Goal: Task Accomplishment & Management: Use online tool/utility

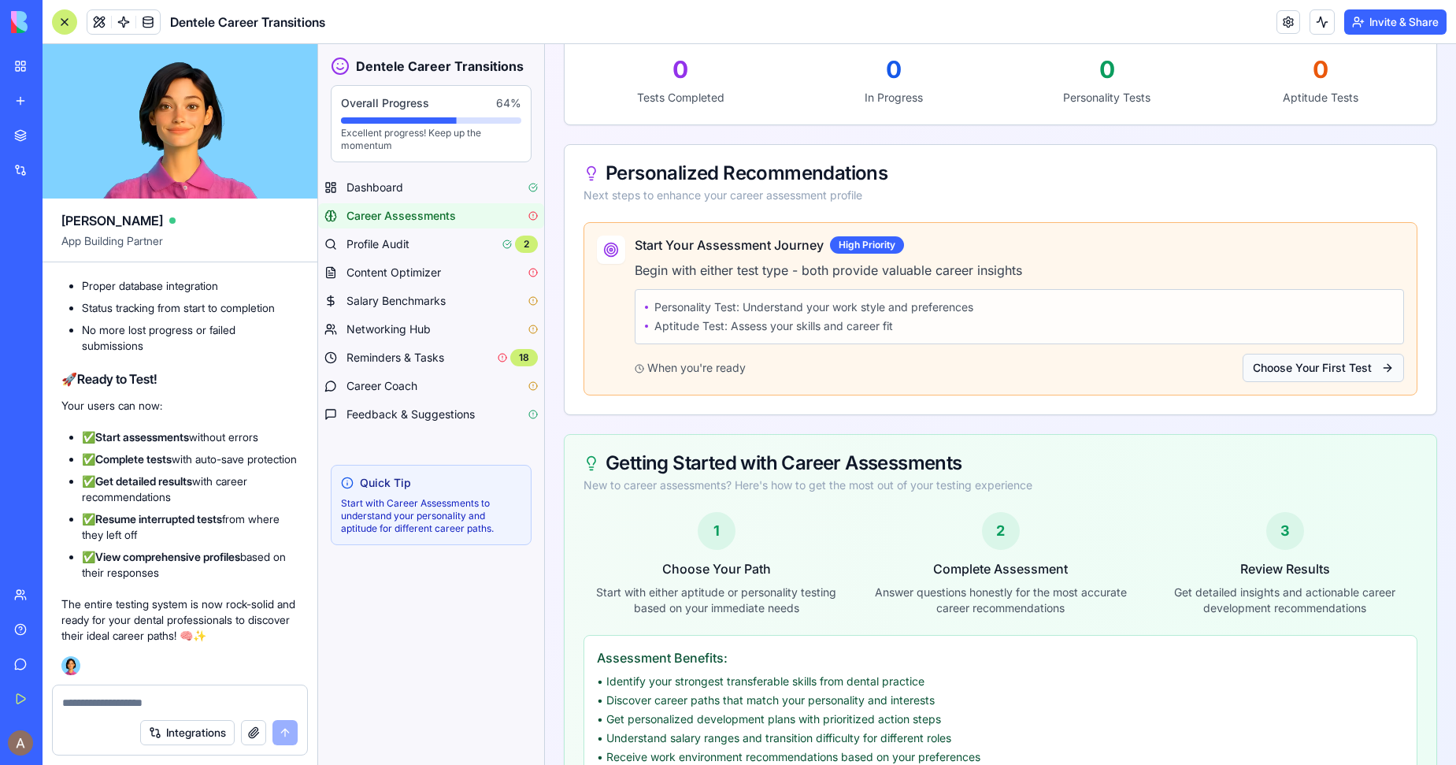
click at [1300, 375] on button "Choose Your First Test" at bounding box center [1323, 368] width 161 height 28
click at [213, 693] on div at bounding box center [180, 697] width 254 height 25
click at [177, 697] on textarea at bounding box center [180, 703] width 236 height 16
type textarea "**********"
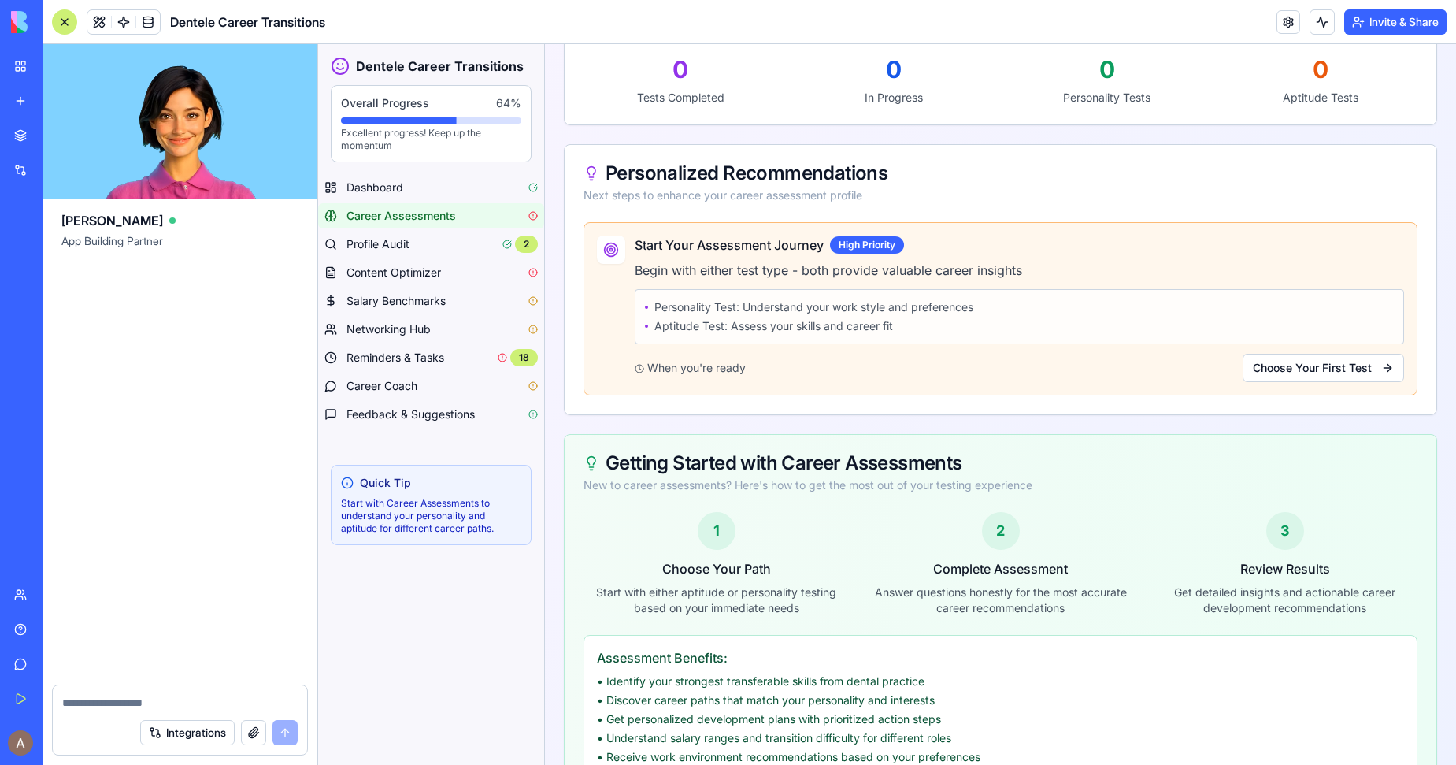
scroll to position [41625, 0]
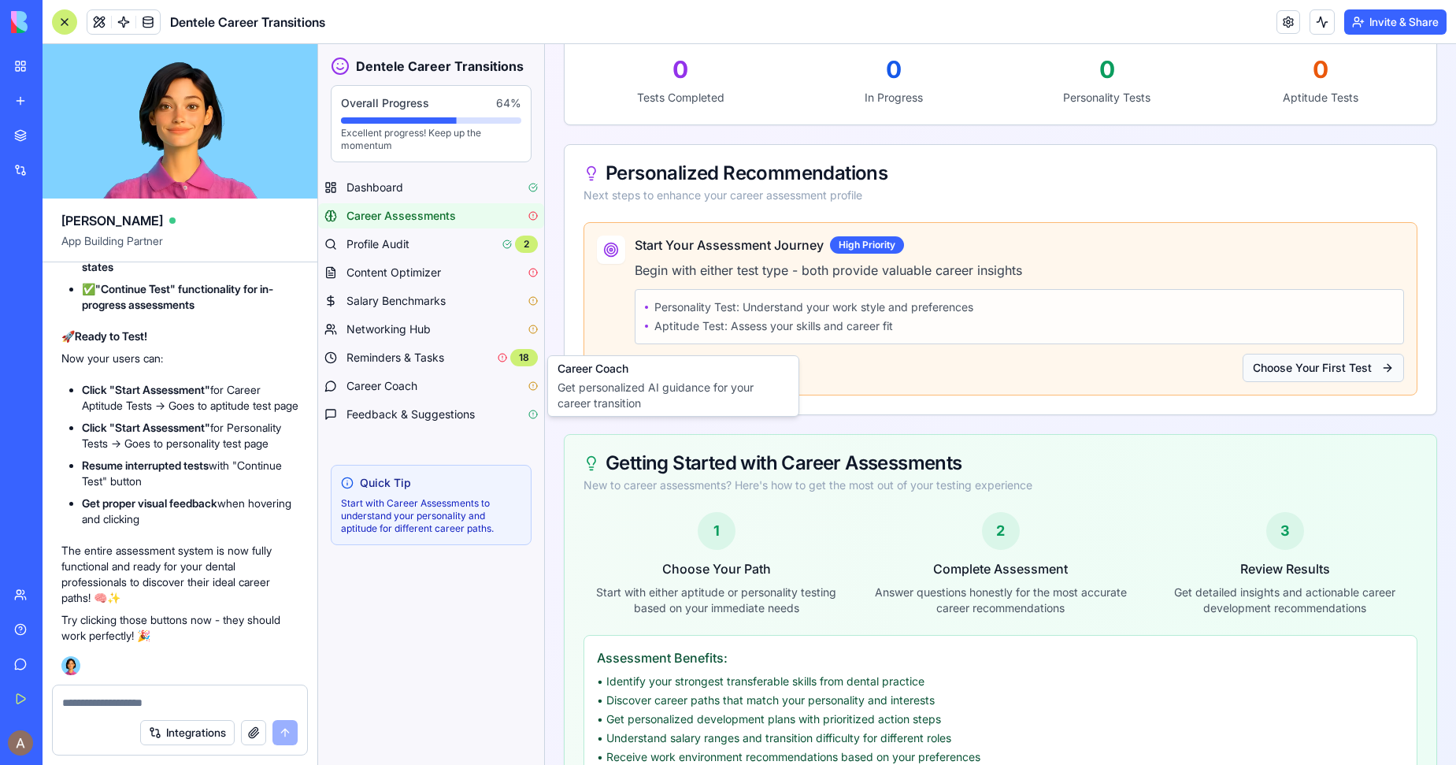
click at [1329, 373] on button "Choose Your First Test" at bounding box center [1323, 368] width 161 height 28
click at [1326, 363] on button "Choose Your First Test" at bounding box center [1323, 368] width 161 height 28
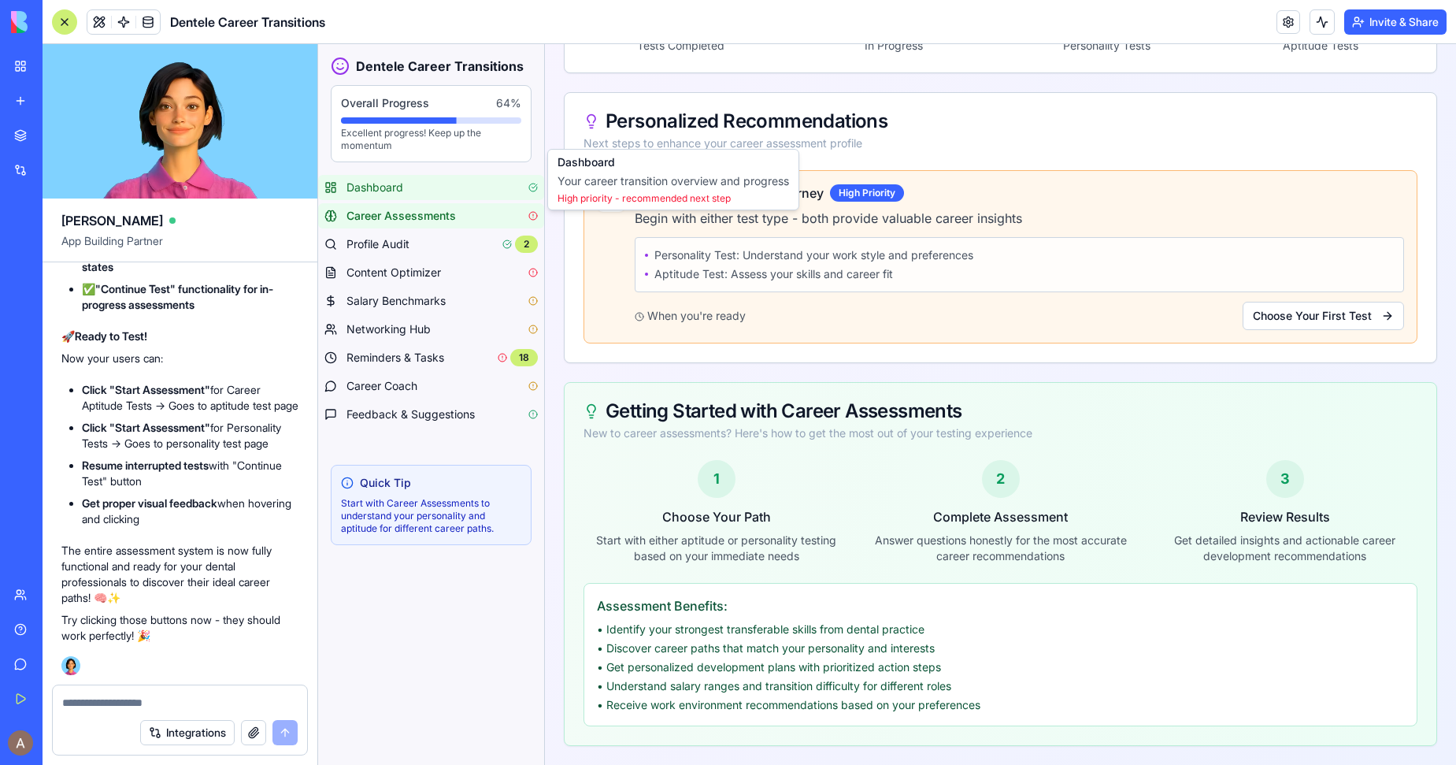
click at [406, 187] on div "Dashboard" at bounding box center [442, 188] width 191 height 16
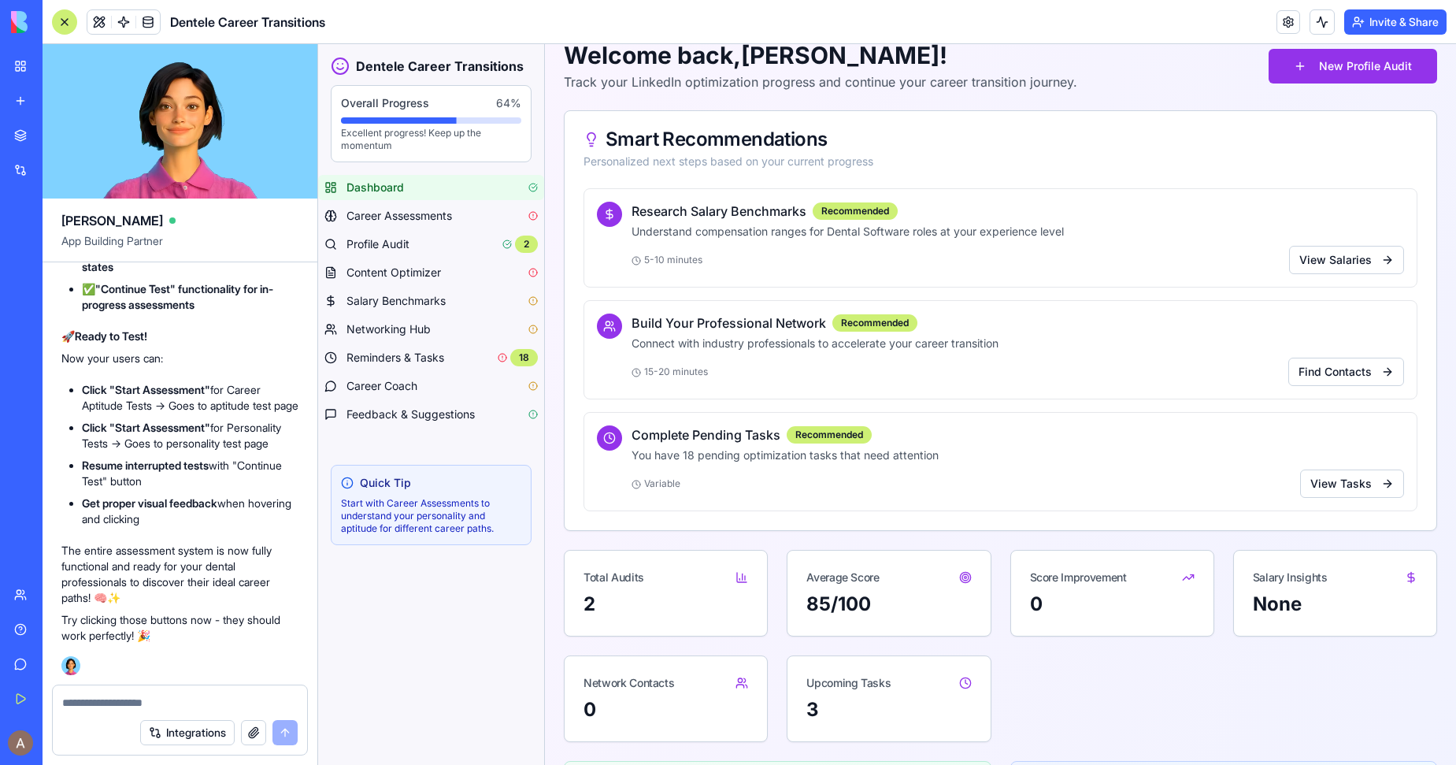
scroll to position [91, 0]
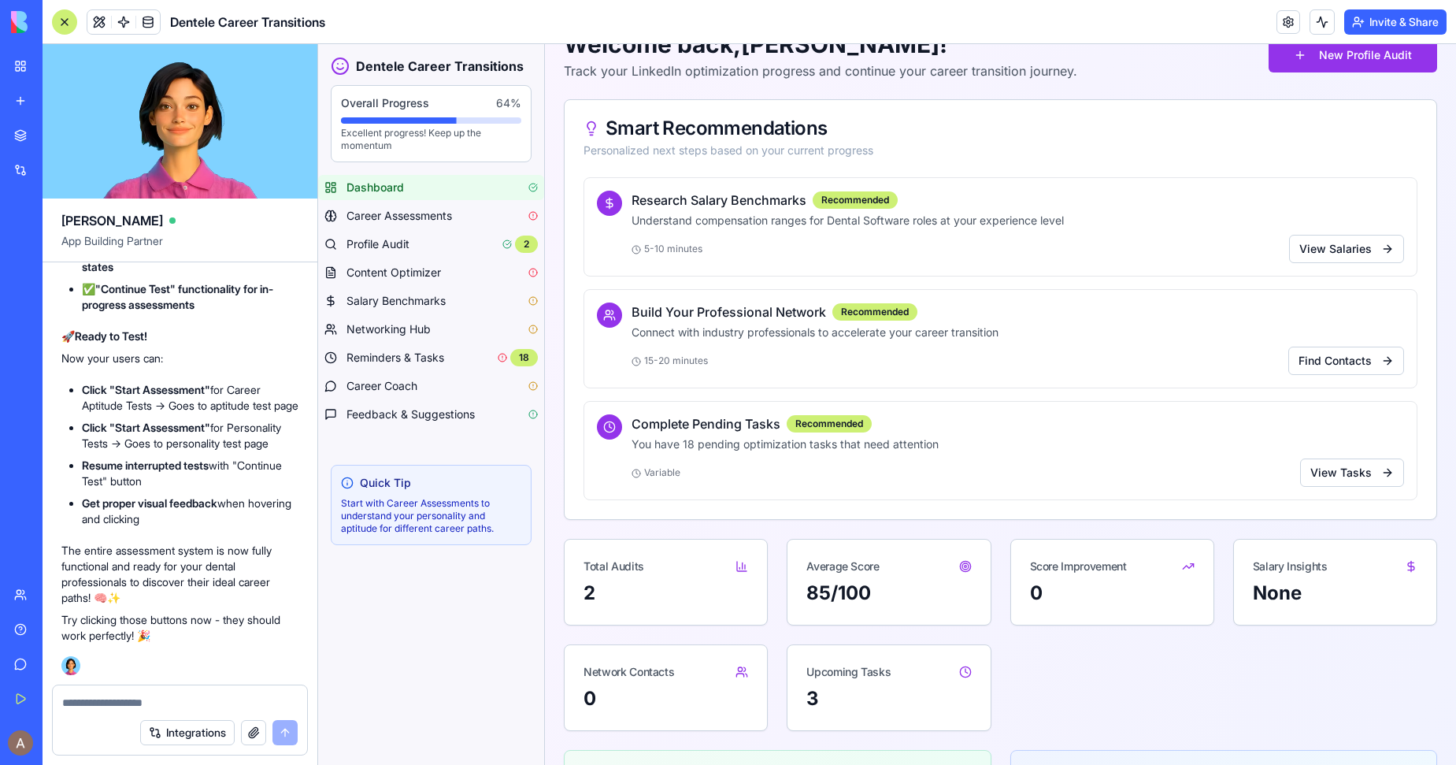
click at [192, 738] on button "Integrations" at bounding box center [187, 732] width 95 height 25
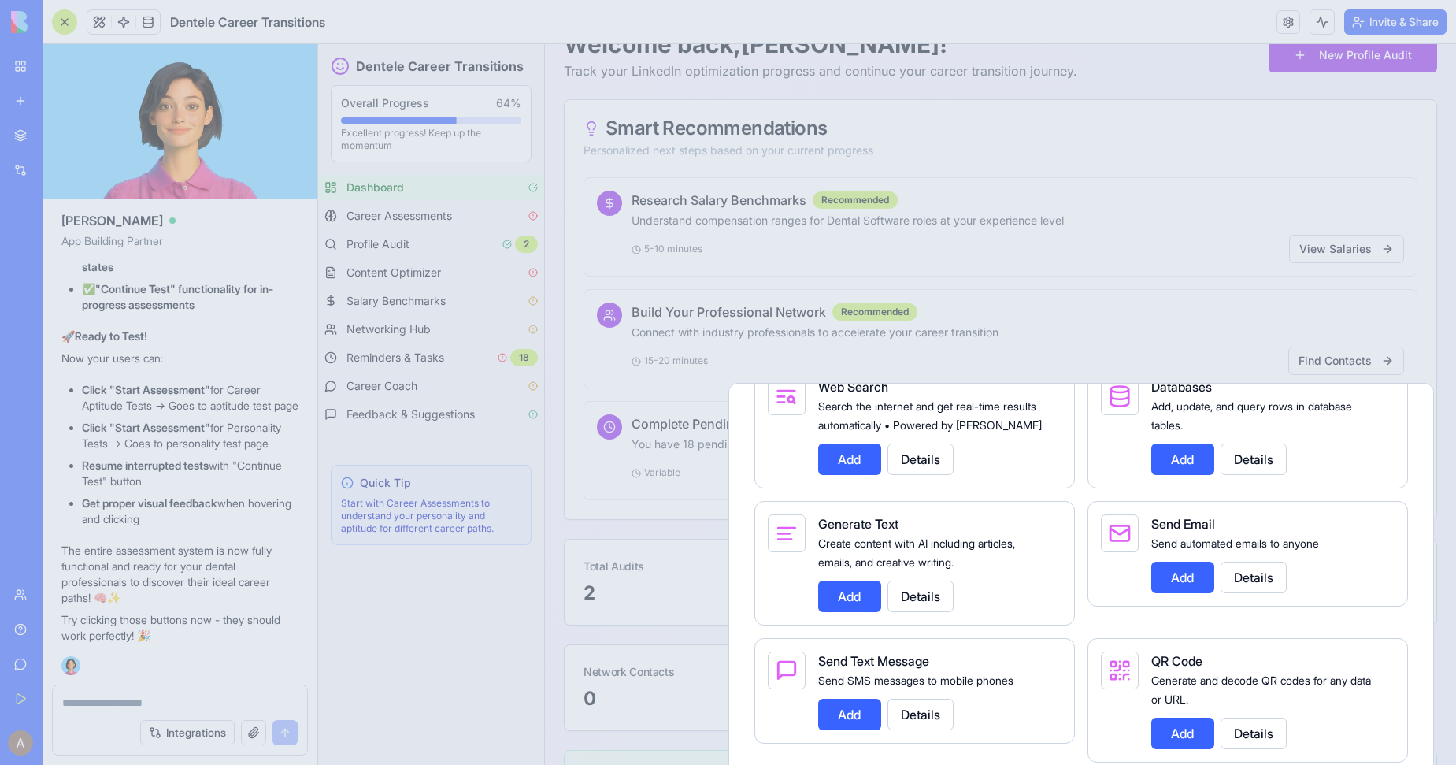
scroll to position [2721, 0]
